Goal: Task Accomplishment & Management: Use online tool/utility

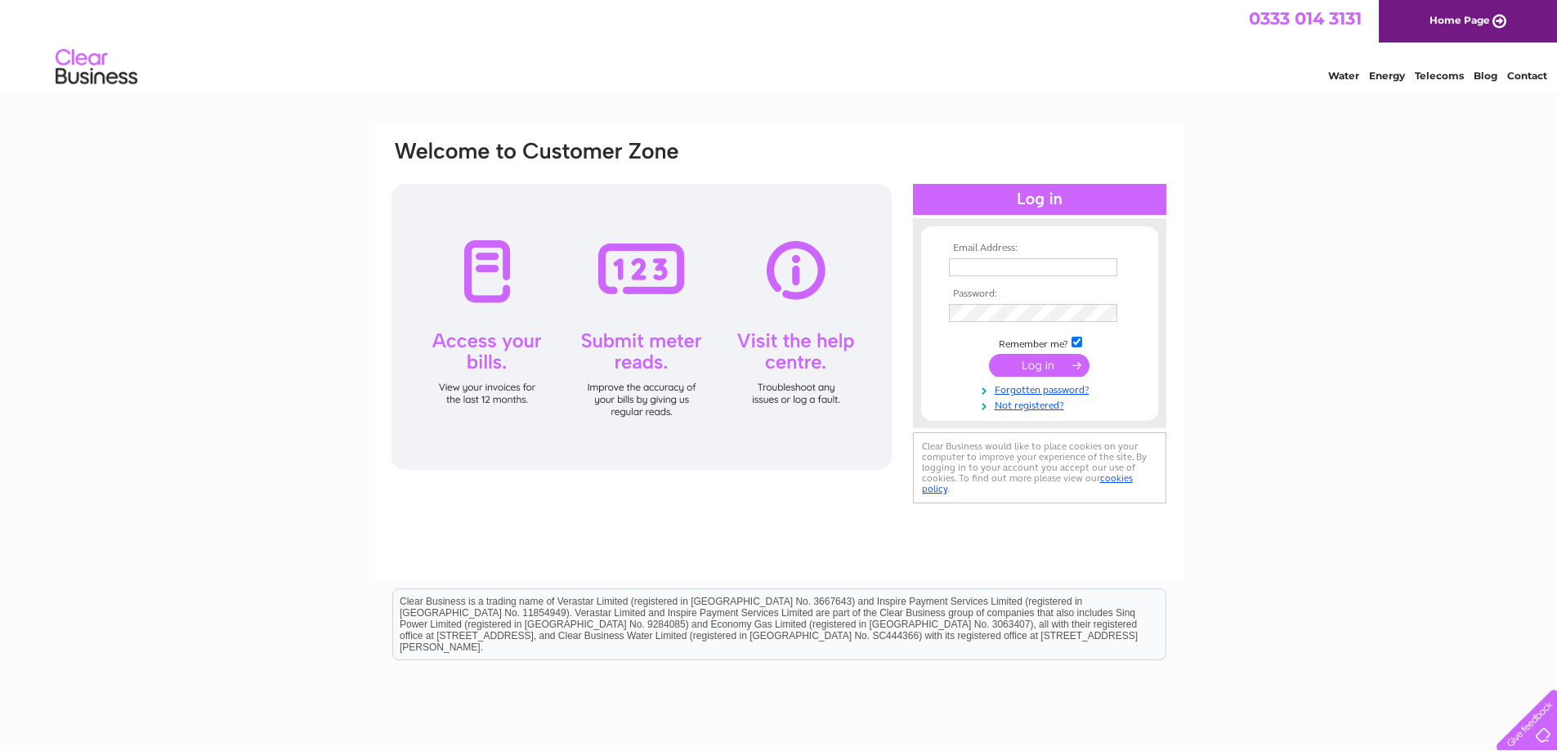
type input "[EMAIL_ADDRESS][DOMAIN_NAME]"
click at [1025, 355] on input "submit" at bounding box center [1039, 365] width 101 height 23
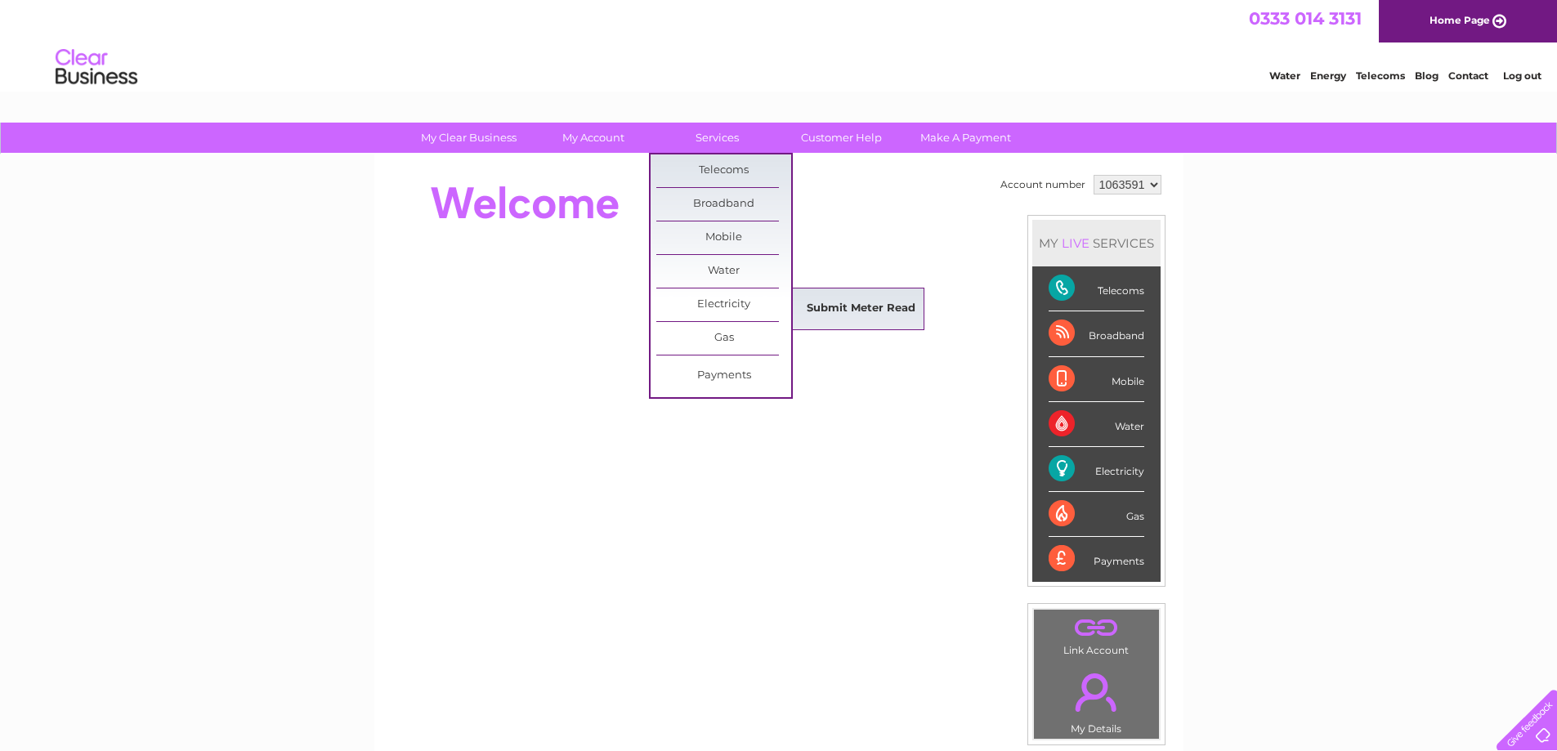
click at [829, 311] on link "Submit Meter Read" at bounding box center [860, 309] width 135 height 33
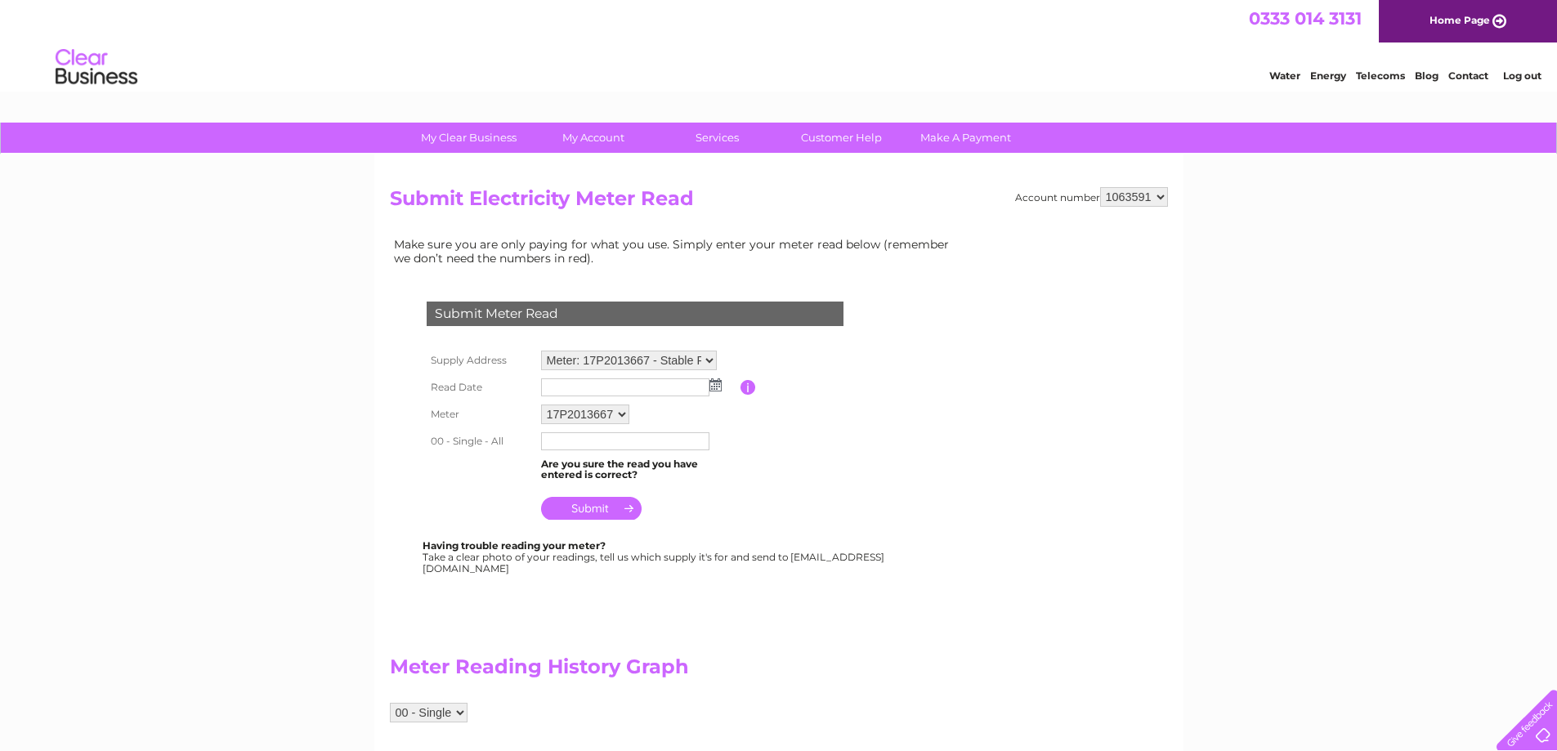
click at [722, 386] on td at bounding box center [638, 387] width 203 height 26
click at [718, 386] on img at bounding box center [715, 384] width 12 height 13
click at [638, 456] on link "1" at bounding box center [634, 457] width 26 height 16
type input "2025/10/01"
click at [583, 440] on input "text" at bounding box center [625, 441] width 168 height 18
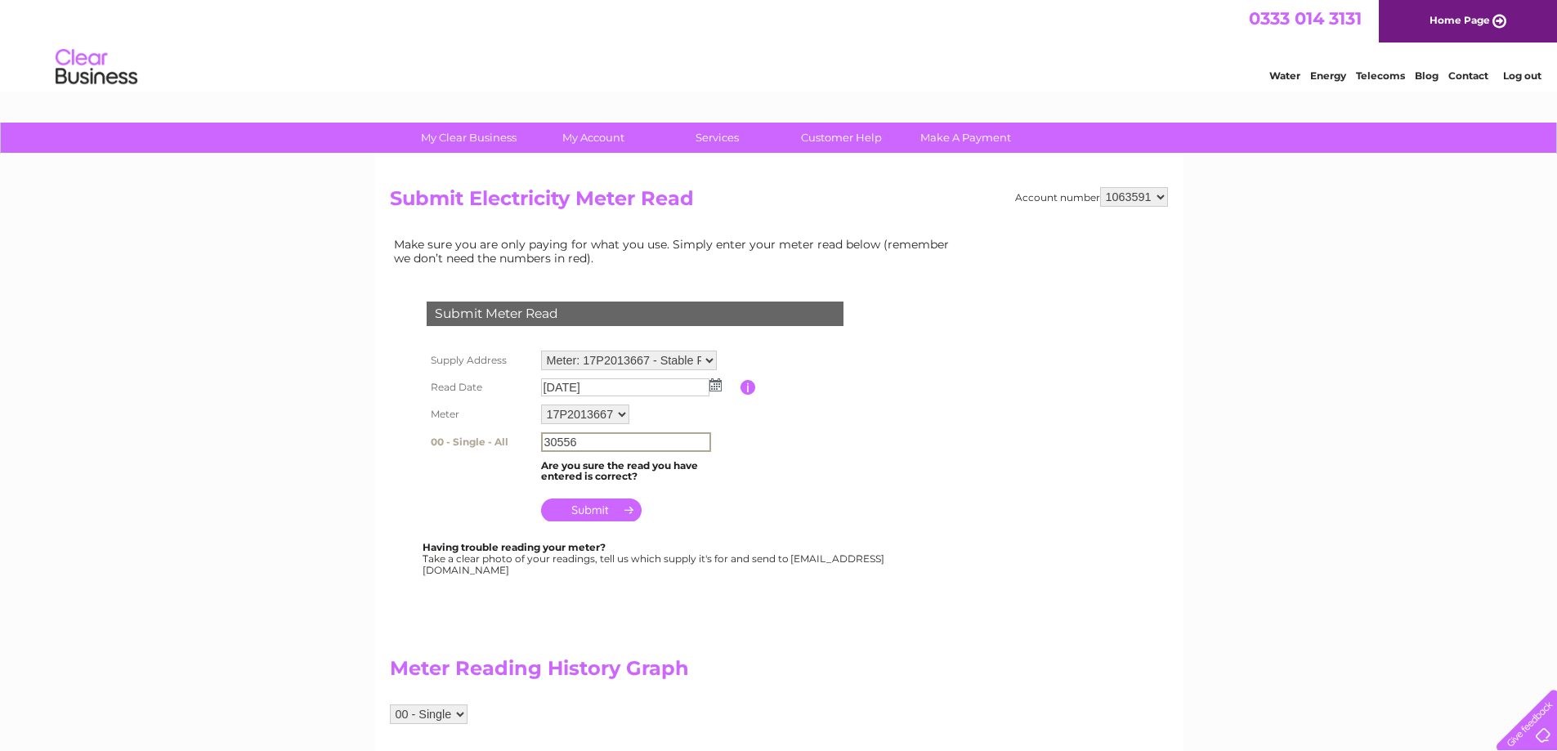
type input "30556"
click at [589, 509] on input "submit" at bounding box center [591, 508] width 101 height 23
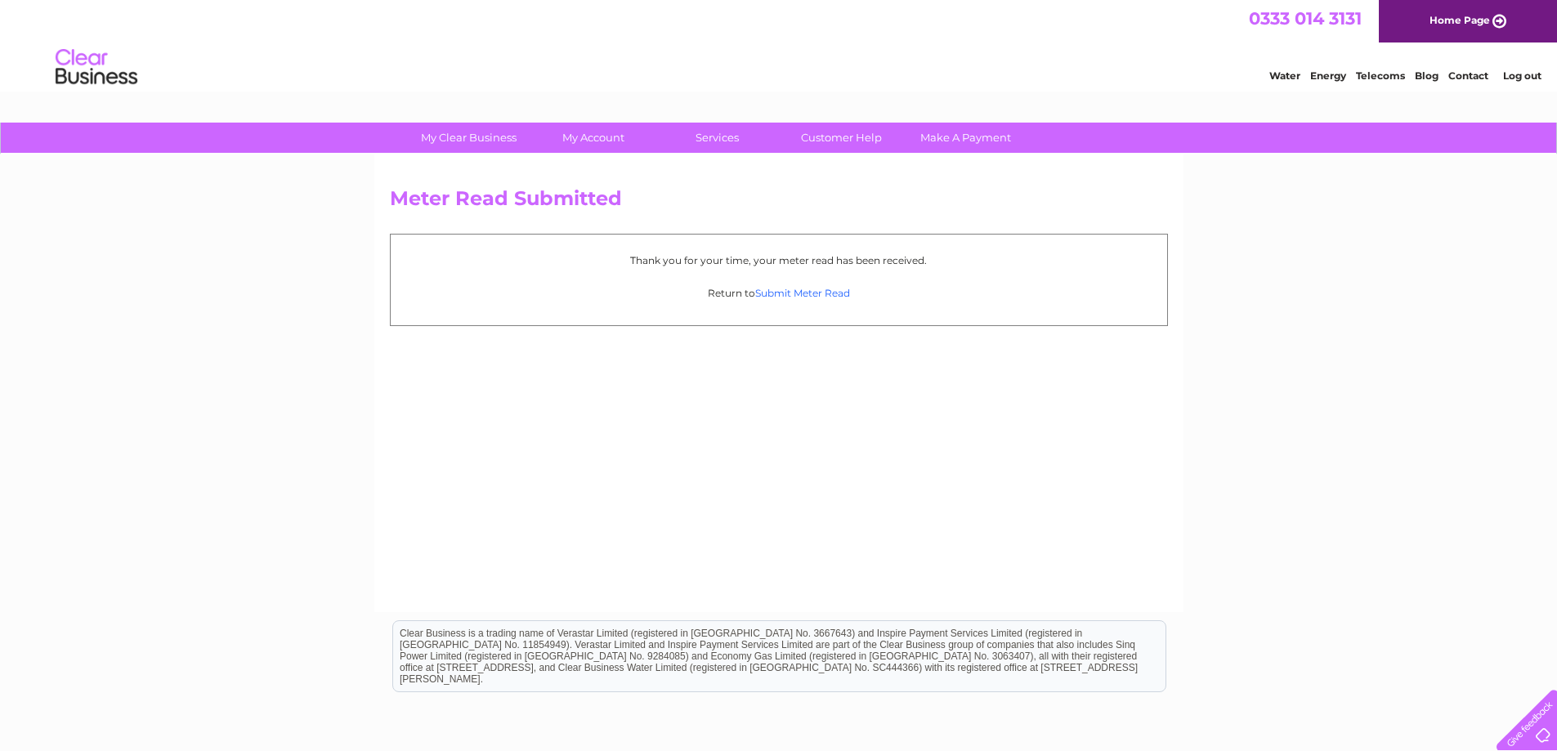
click at [819, 293] on link "Submit Meter Read" at bounding box center [802, 293] width 95 height 12
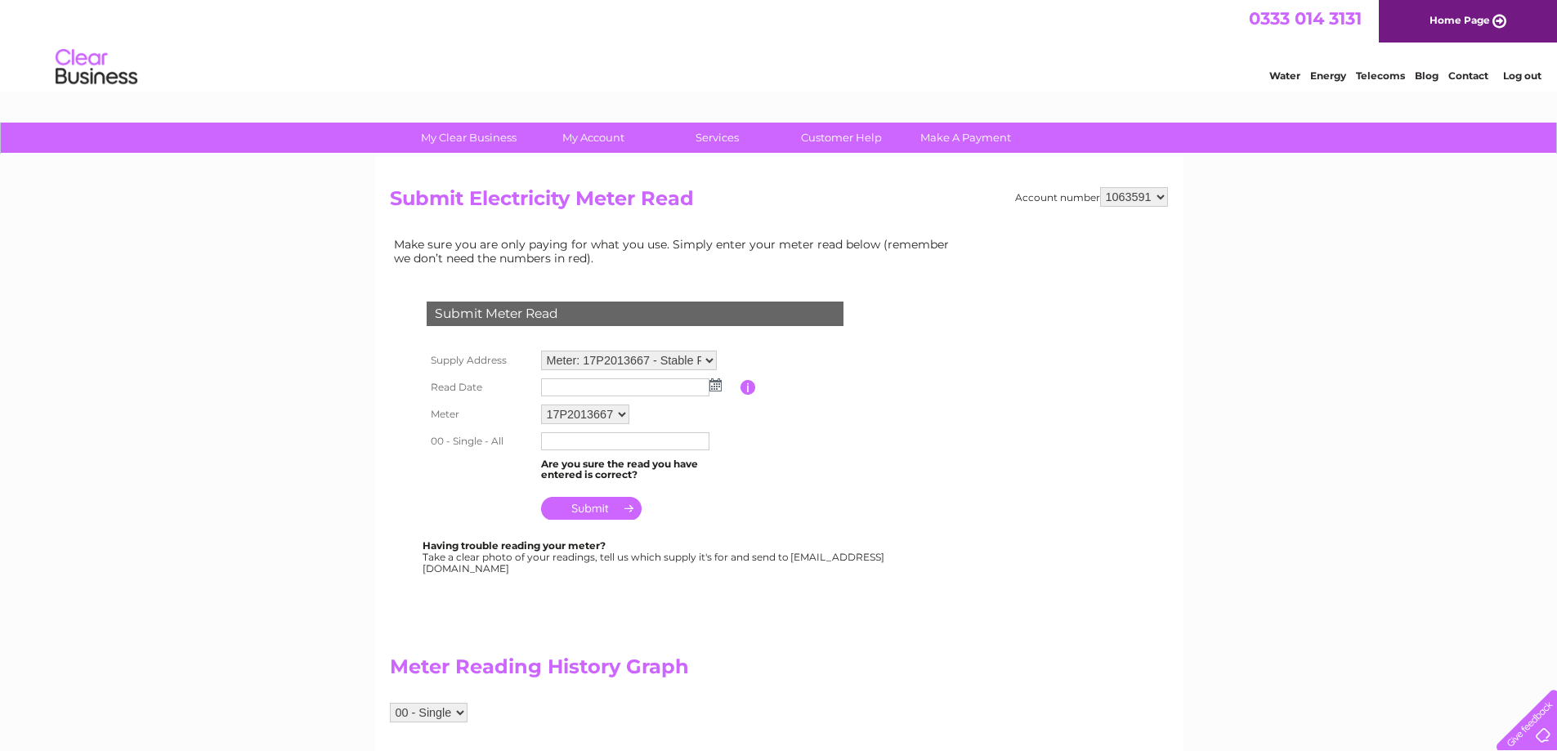
click at [704, 355] on select "Meter: 17P2013667 - Stable Flat, [GEOGRAPHIC_DATA], [GEOGRAPHIC_DATA], Ingatest…" at bounding box center [629, 361] width 176 height 20
drag, startPoint x: 1380, startPoint y: 315, endPoint x: 1372, endPoint y: 309, distance: 10.0
